Goal: Find specific page/section: Find specific page/section

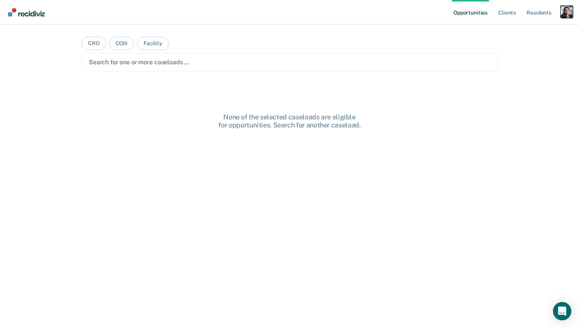
click at [565, 12] on div "Profile dropdown button" at bounding box center [567, 12] width 12 height 12
click at [510, 29] on link "Profile" at bounding box center [536, 31] width 62 height 7
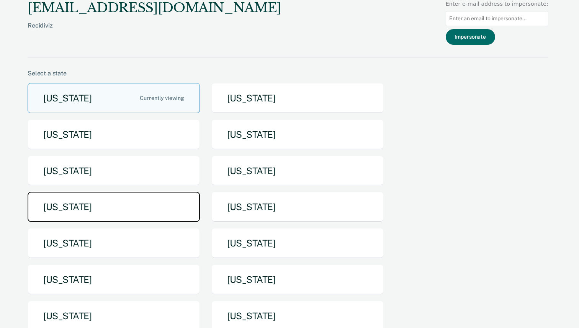
click at [159, 207] on button "Michigan" at bounding box center [114, 207] width 172 height 30
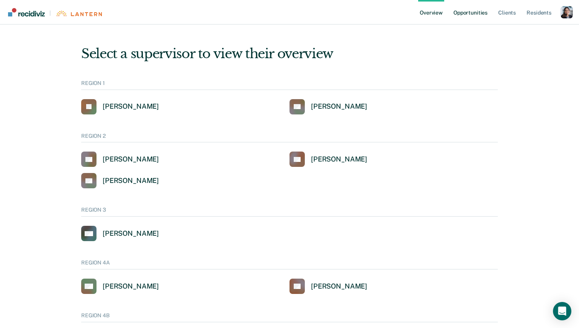
click at [473, 13] on link "Opportunities" at bounding box center [470, 12] width 37 height 25
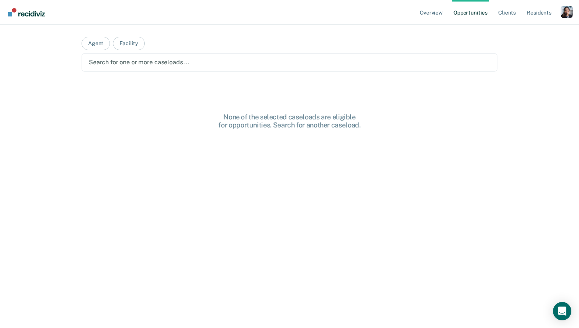
click at [497, 13] on ul "Overview Opportunities Client s Resident s" at bounding box center [490, 12] width 143 height 25
click at [571, 12] on div "Profile dropdown button" at bounding box center [567, 12] width 12 height 12
click at [524, 28] on link "Profile" at bounding box center [536, 31] width 62 height 7
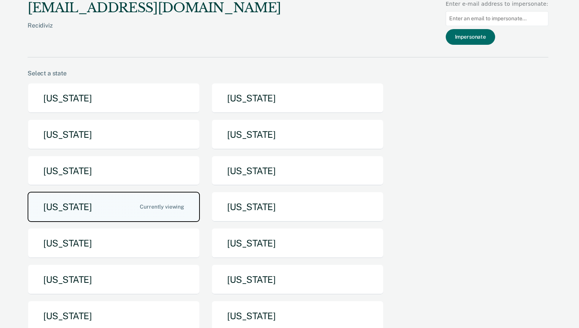
click at [159, 215] on button "Michigan" at bounding box center [114, 207] width 172 height 30
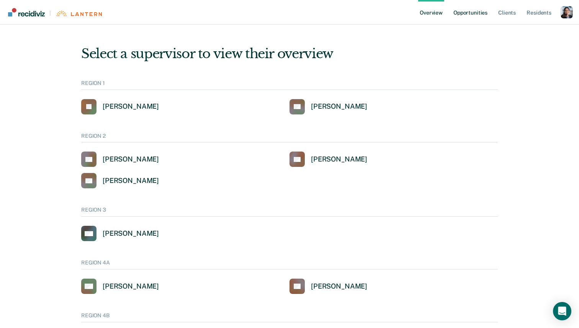
click at [469, 15] on link "Opportunities" at bounding box center [470, 12] width 37 height 25
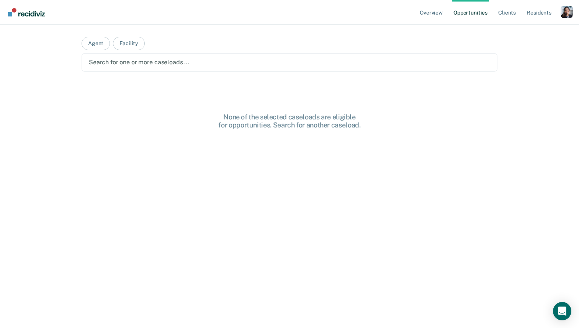
click at [271, 61] on div at bounding box center [290, 62] width 402 height 9
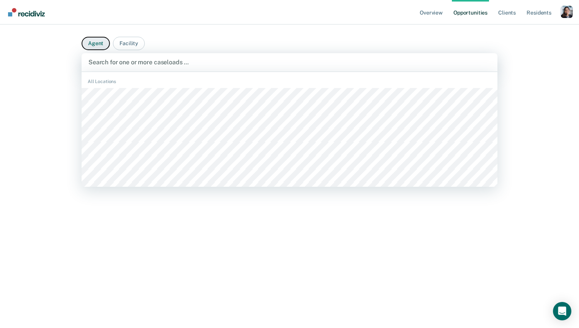
click at [89, 48] on button "Agent" at bounding box center [96, 43] width 28 height 13
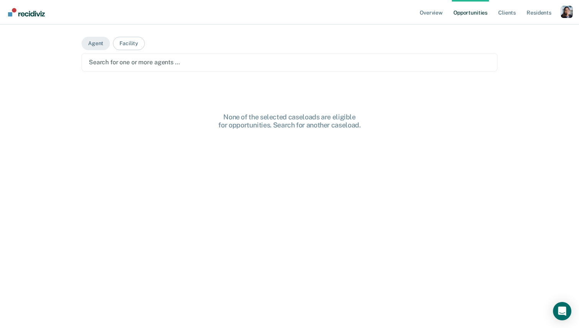
click at [103, 61] on div at bounding box center [290, 62] width 402 height 9
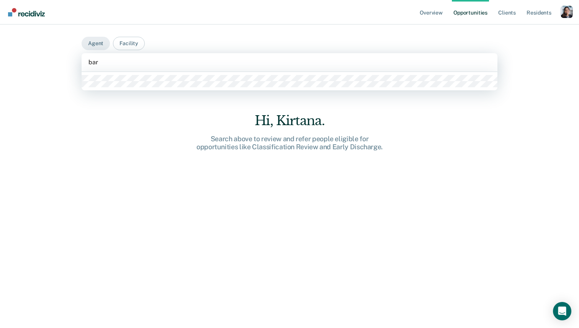
type input "bart"
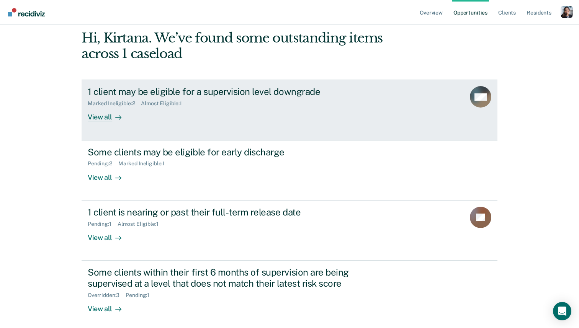
scroll to position [54, 0]
